Goal: Transaction & Acquisition: Purchase product/service

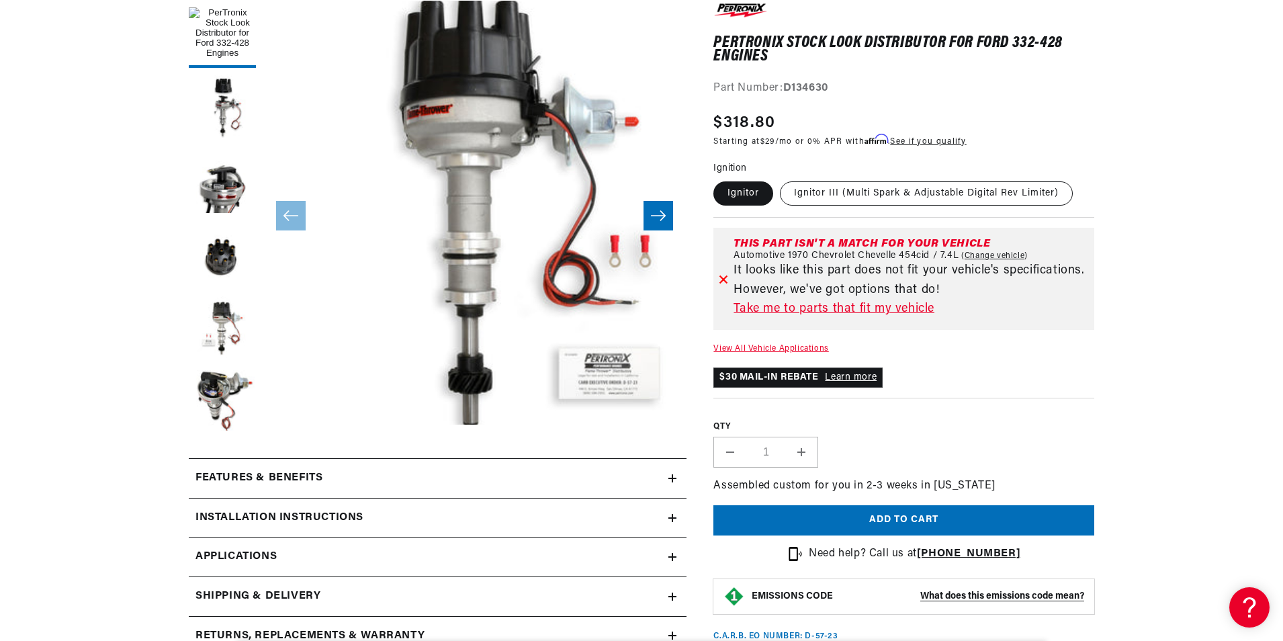
scroll to position [0, 839]
click at [742, 191] on label "Ignitor" at bounding box center [743, 193] width 60 height 24
click at [717, 179] on input "Ignitor" at bounding box center [717, 179] width 1 height 1
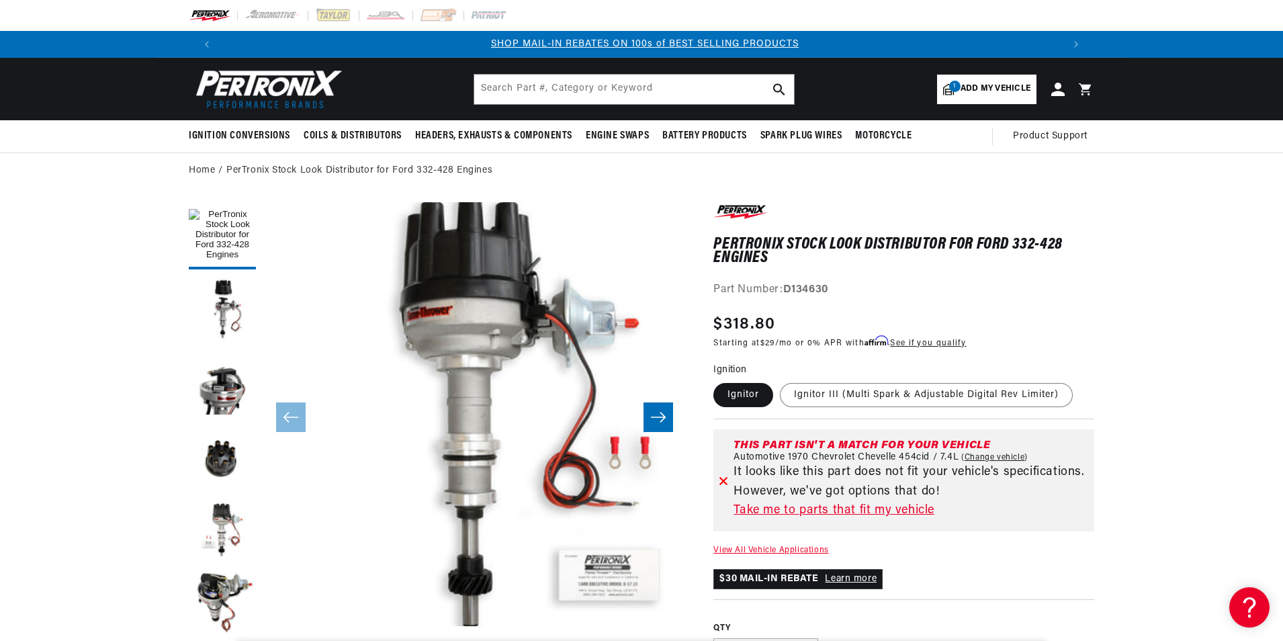
click at [828, 289] on strong "D134630" at bounding box center [805, 289] width 45 height 11
drag, startPoint x: 831, startPoint y: 289, endPoint x: 809, endPoint y: 291, distance: 21.6
click at [809, 291] on strong "D134630" at bounding box center [805, 289] width 45 height 11
click at [834, 290] on div "Part Number: D134630" at bounding box center [903, 289] width 381 height 17
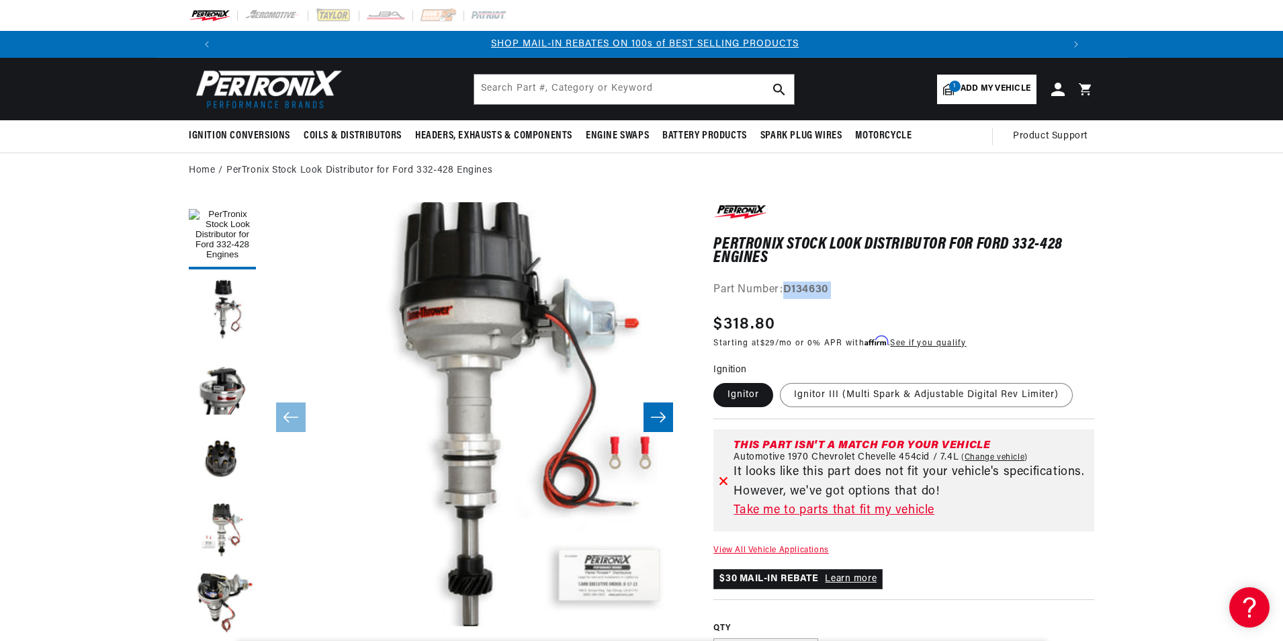
drag, startPoint x: 834, startPoint y: 290, endPoint x: 807, endPoint y: 290, distance: 27.5
click at [807, 290] on div "Part Number: D134630" at bounding box center [903, 289] width 381 height 17
